Goal: Register for event/course

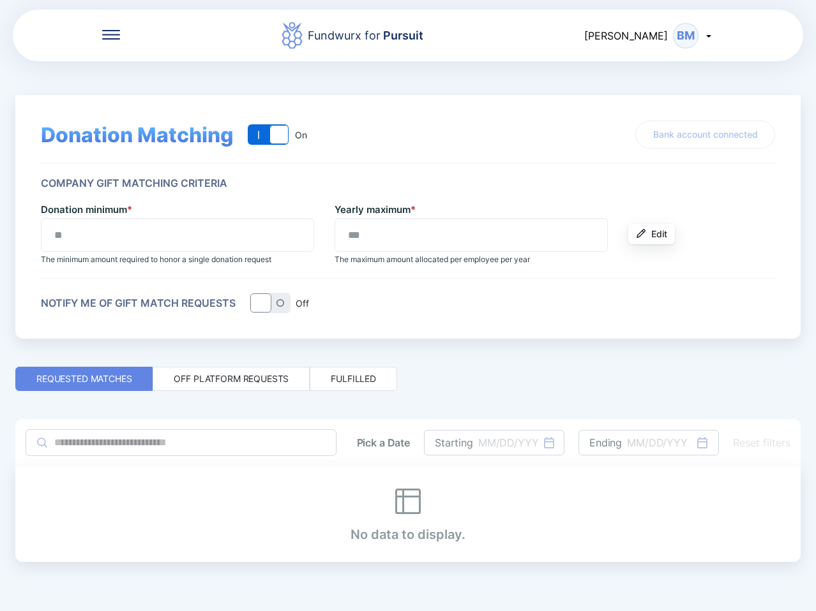
click at [113, 32] on icon at bounding box center [111, 35] width 18 height 10
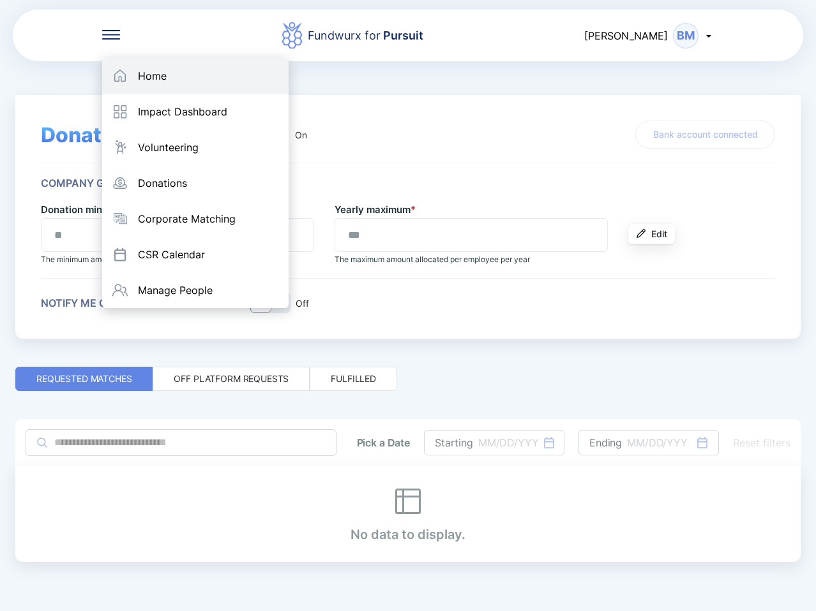
click at [184, 71] on div "Home" at bounding box center [195, 76] width 186 height 36
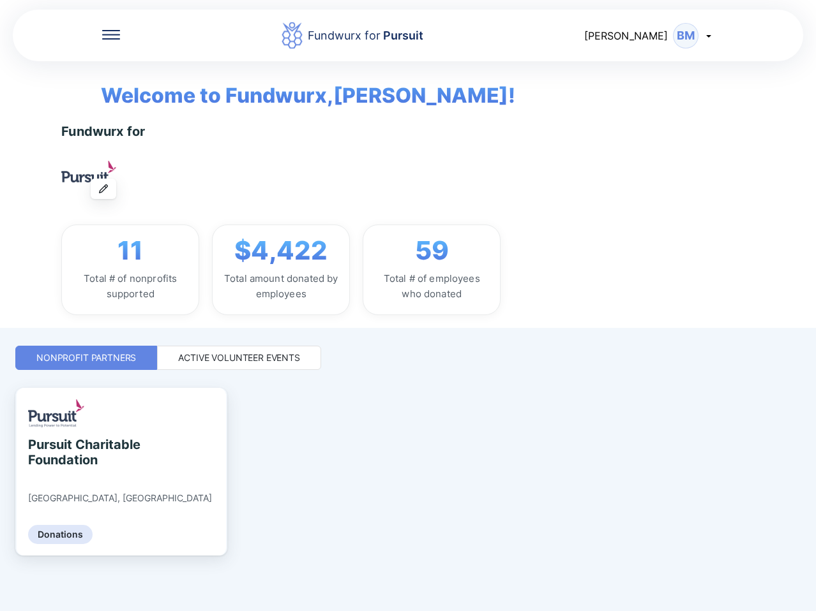
click at [250, 350] on div "Active Volunteer Events" at bounding box center [239, 358] width 164 height 24
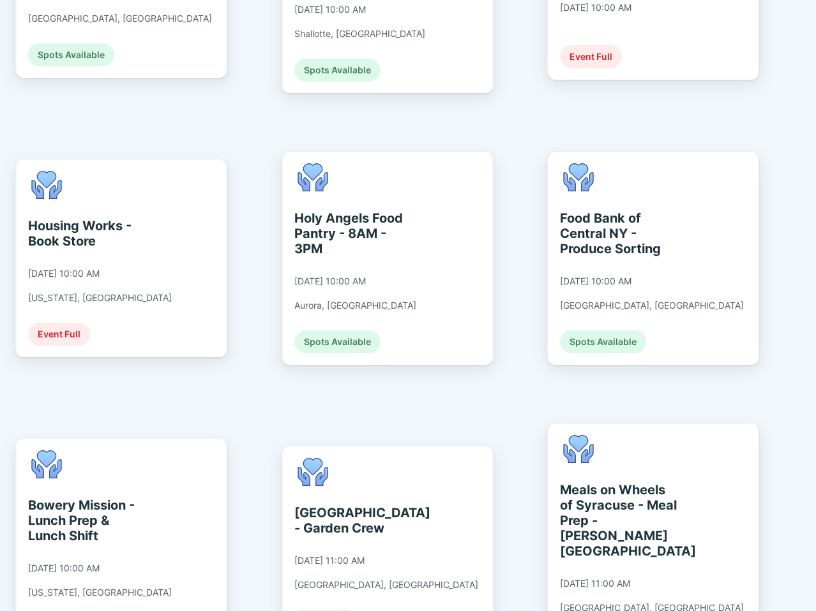
scroll to position [2297, 0]
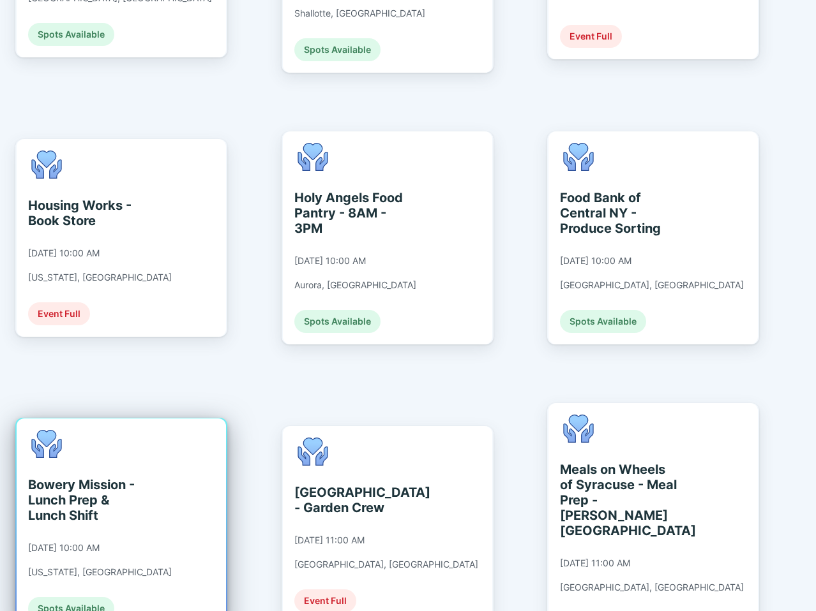
click at [188, 427] on div "Bowery Mission - Lunch Prep & Lunch Shift [DATE] 10:00 AM [US_STATE], [GEOGRAPH…" at bounding box center [121, 525] width 209 height 213
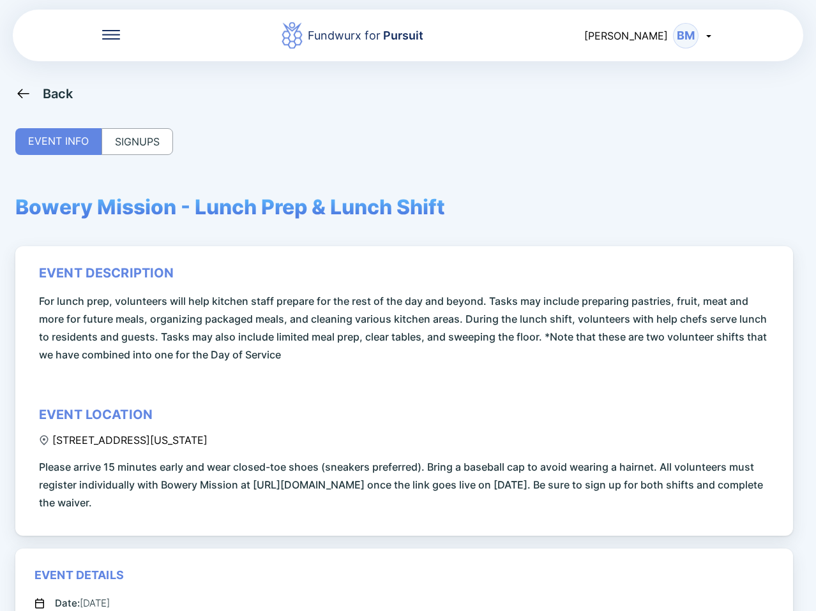
click at [132, 142] on div "SIGNUPS" at bounding box center [136, 141] width 71 height 27
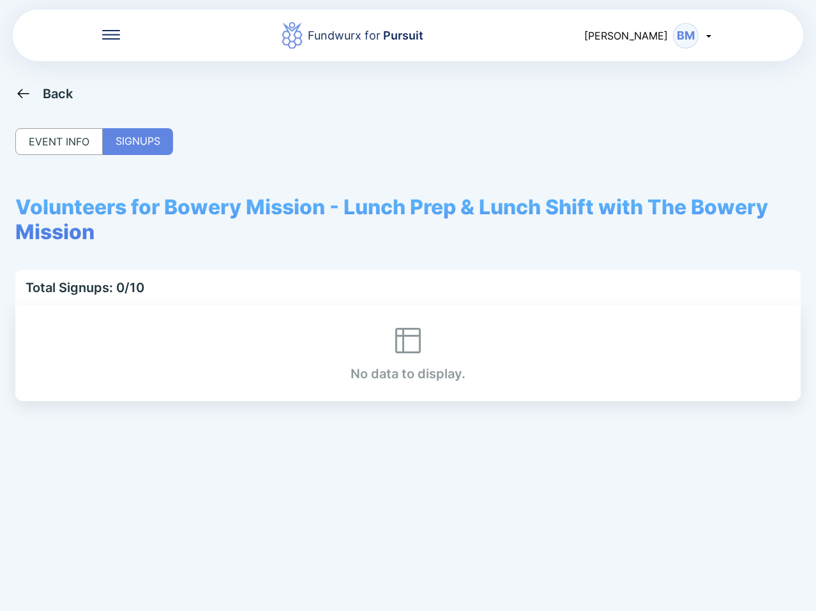
click at [28, 97] on icon at bounding box center [23, 94] width 16 height 16
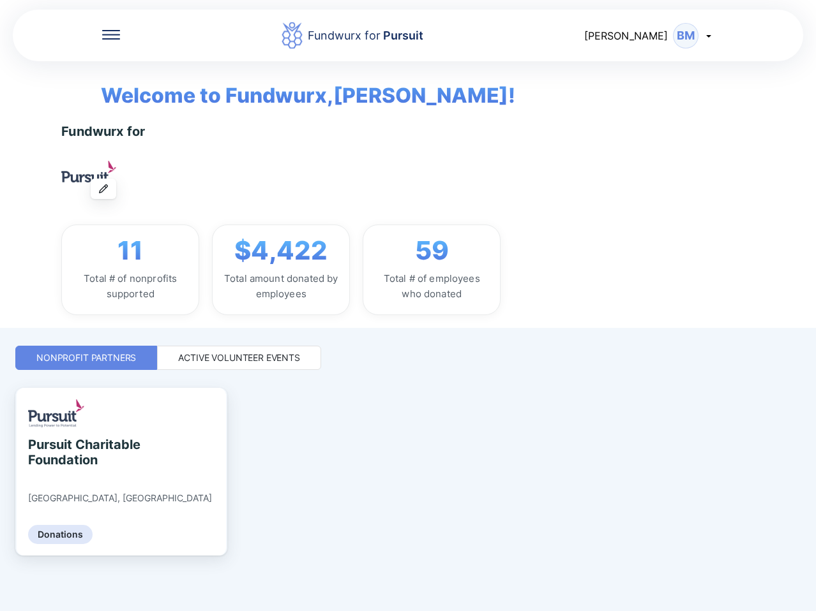
click at [198, 358] on div "Active Volunteer Events" at bounding box center [239, 358] width 122 height 13
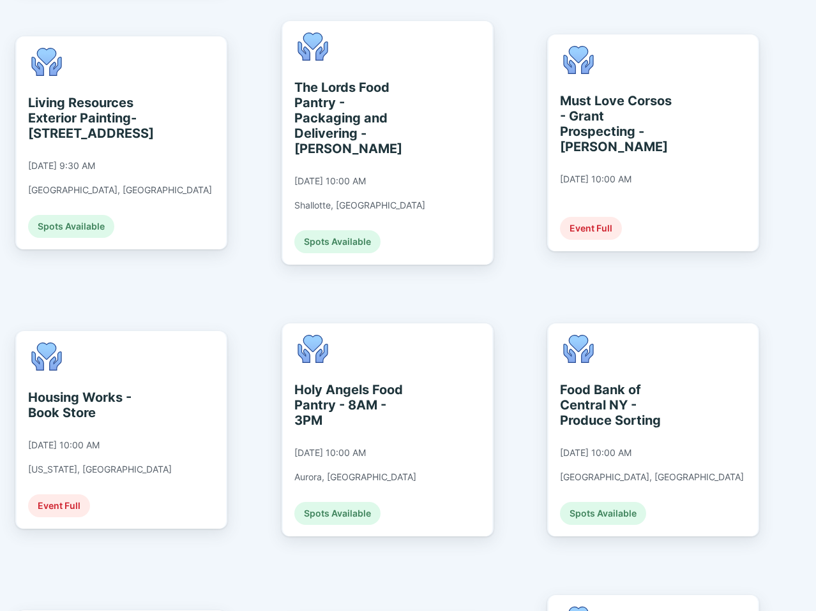
scroll to position [2106, 0]
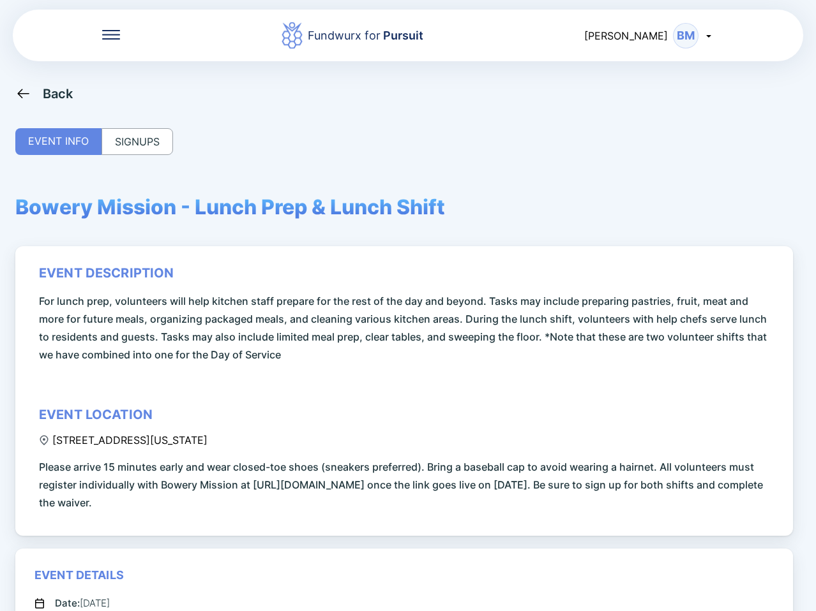
click at [161, 147] on div "SIGNUPS" at bounding box center [136, 141] width 71 height 27
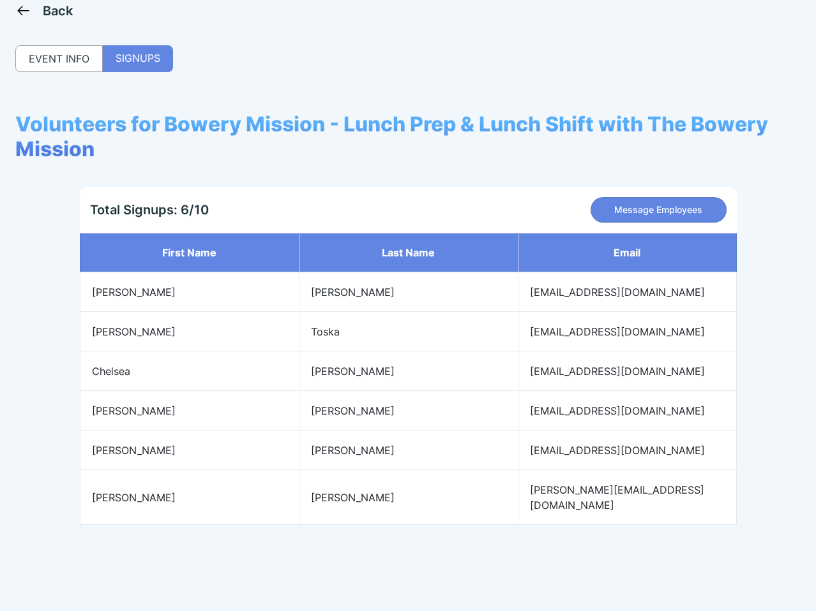
scroll to position [86, 0]
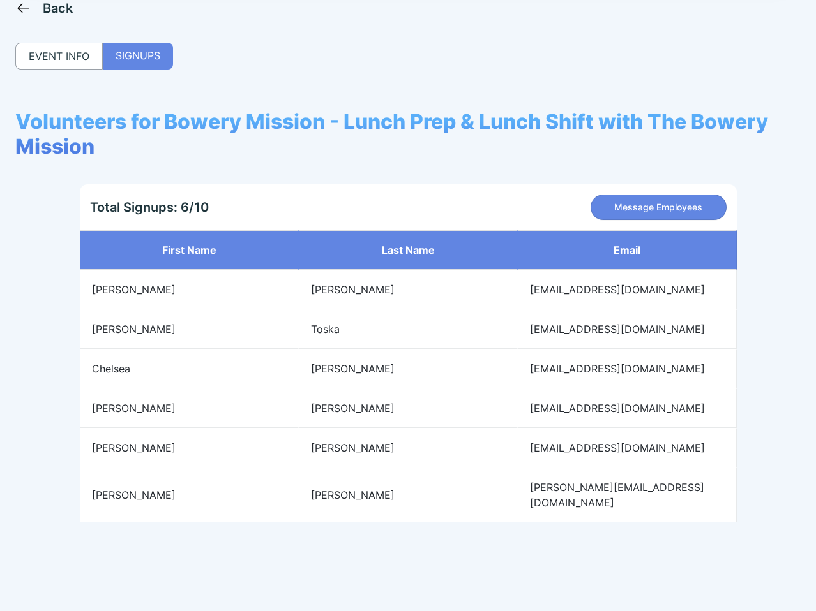
click at [172, 476] on td "[PERSON_NAME]" at bounding box center [189, 495] width 219 height 55
click at [177, 490] on td "[PERSON_NAME]" at bounding box center [189, 495] width 219 height 55
drag, startPoint x: 336, startPoint y: 492, endPoint x: 307, endPoint y: 493, distance: 28.7
click at [307, 493] on td "[PERSON_NAME]" at bounding box center [408, 495] width 219 height 55
click at [219, 480] on td "[PERSON_NAME]" at bounding box center [189, 495] width 219 height 55
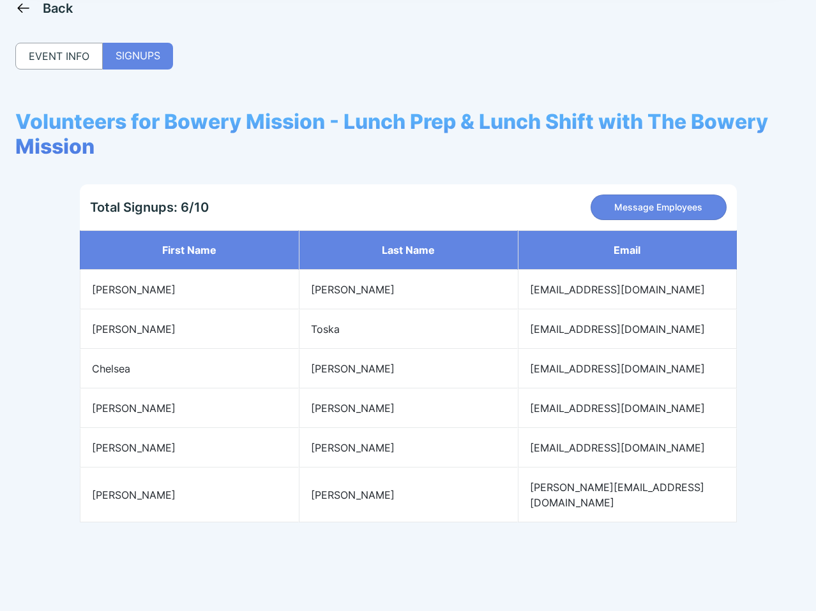
click at [49, 67] on div "EVENT INFO" at bounding box center [58, 56] width 87 height 27
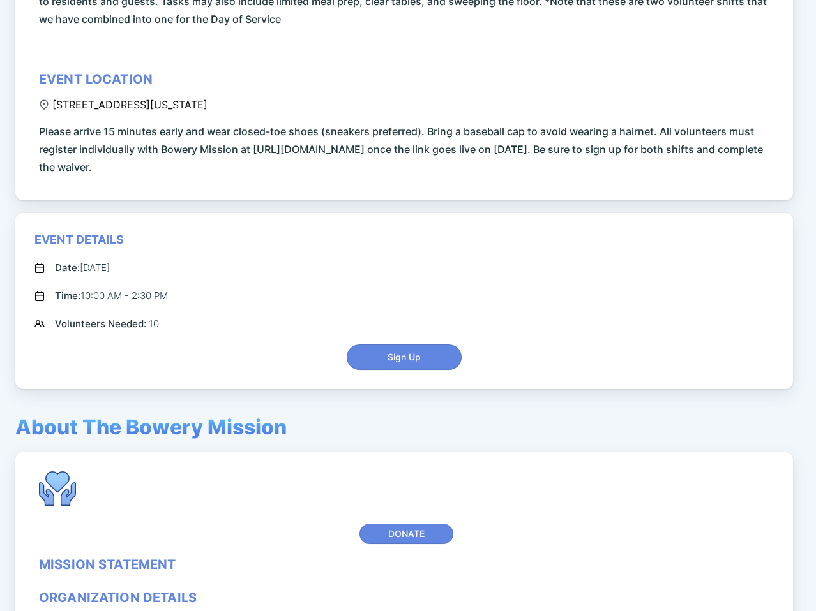
scroll to position [341, 0]
